Goal: Information Seeking & Learning: Learn about a topic

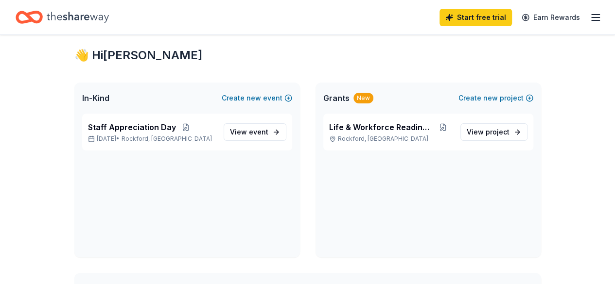
scroll to position [19, 0]
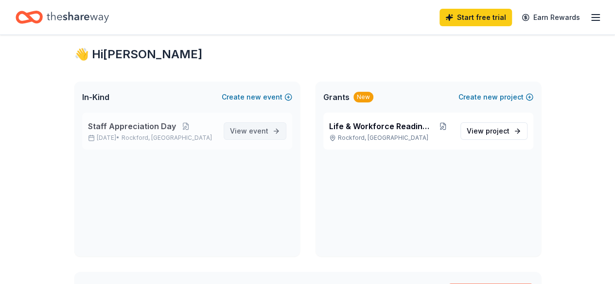
click at [262, 133] on span "event" at bounding box center [258, 131] width 19 height 8
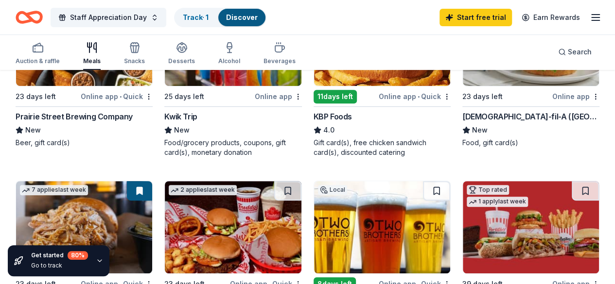
scroll to position [97, 0]
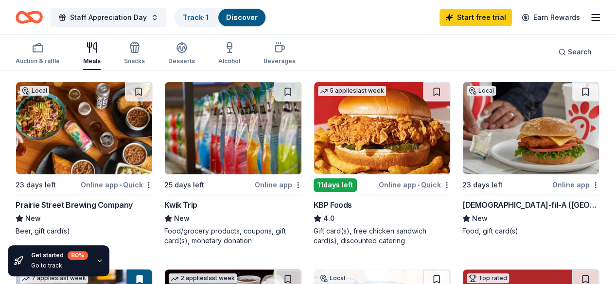
click at [91, 196] on div "Local 23 days left Online app • Quick Prairie Street Brewing Company New Beer, …" at bounding box center [84, 159] width 137 height 155
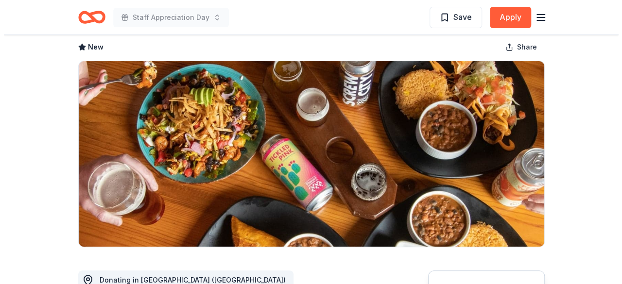
scroll to position [268, 0]
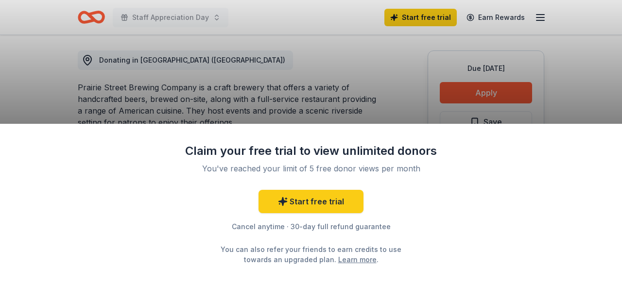
click at [349, 111] on div "Claim your free trial to view unlimited donors You've reached your limit of 5 f…" at bounding box center [311, 142] width 622 height 284
click at [399, 103] on div "Claim your free trial to view unlimited donors You've reached your limit of 5 f…" at bounding box center [311, 142] width 622 height 284
click at [467, 89] on div "Claim your free trial to view unlimited donors You've reached your limit of 5 f…" at bounding box center [311, 142] width 622 height 284
click at [347, 262] on link "Learn more" at bounding box center [357, 260] width 38 height 10
